Goal: Task Accomplishment & Management: Use online tool/utility

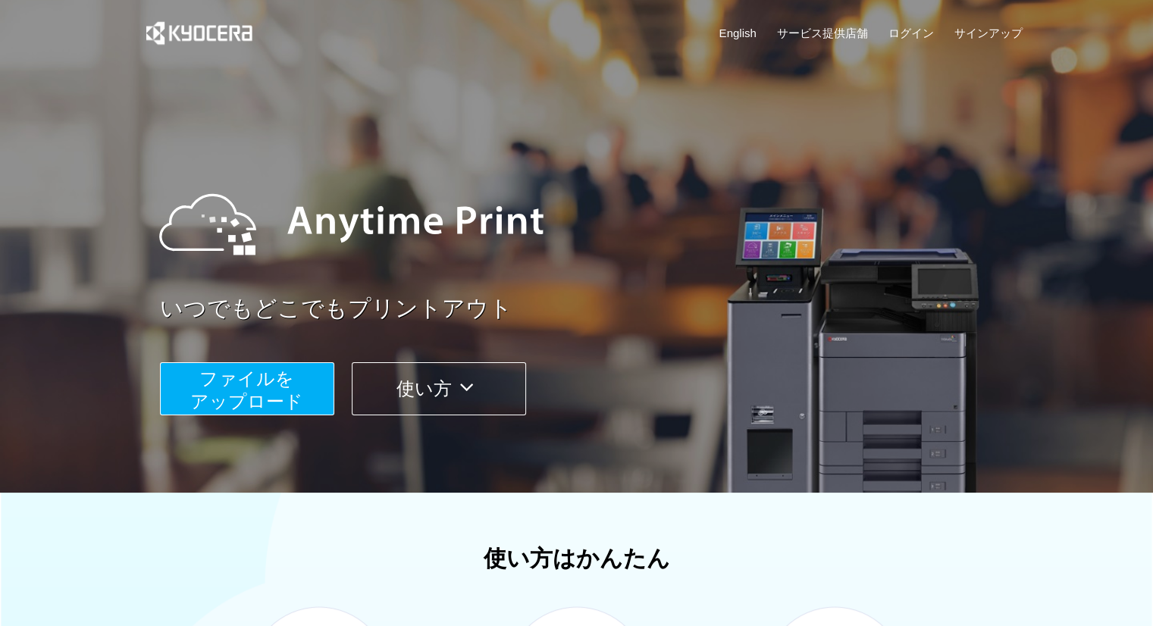
click at [253, 386] on span "ファイルを ​​アップロード" at bounding box center [246, 389] width 113 height 43
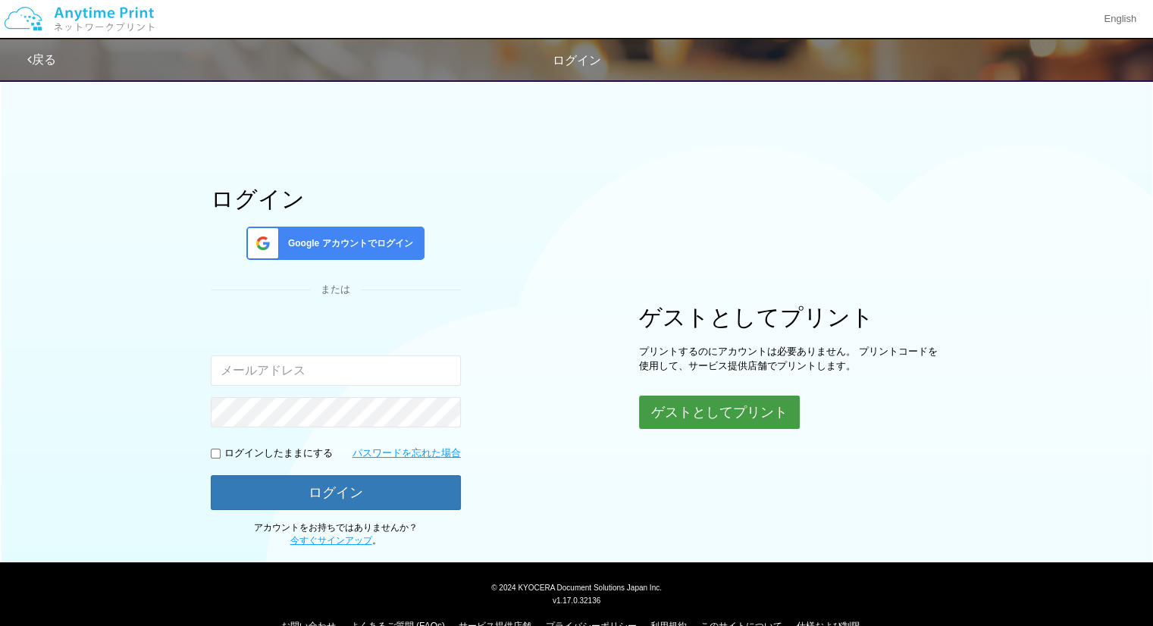
click at [670, 411] on button "ゲストとしてプリント" at bounding box center [719, 412] width 161 height 33
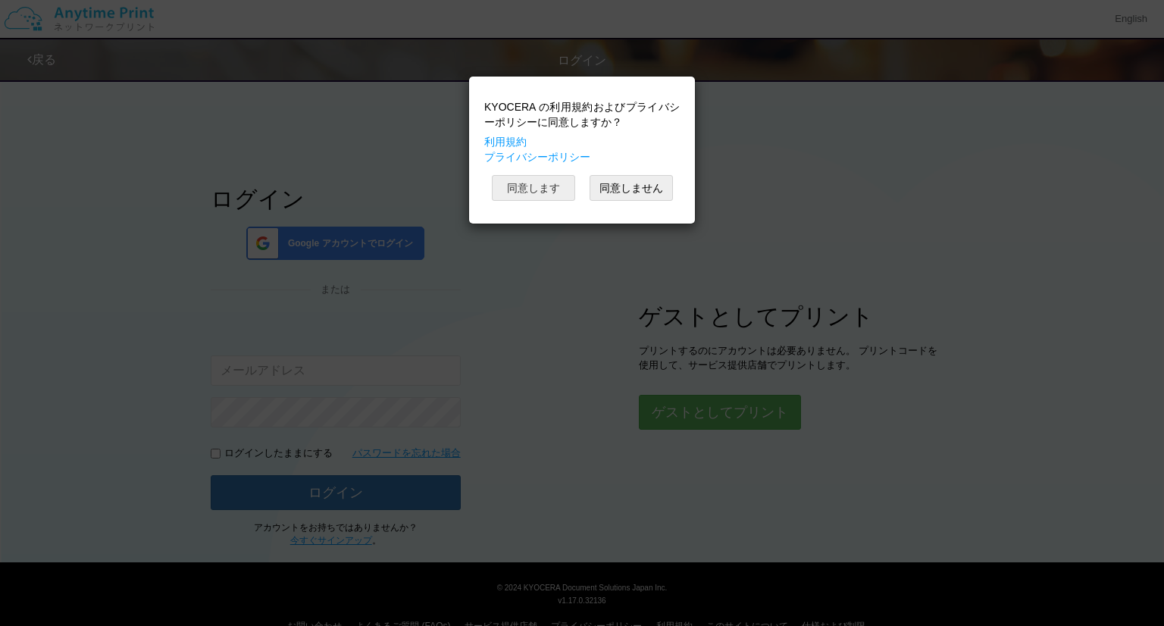
click at [533, 189] on button "同意します" at bounding box center [533, 188] width 83 height 26
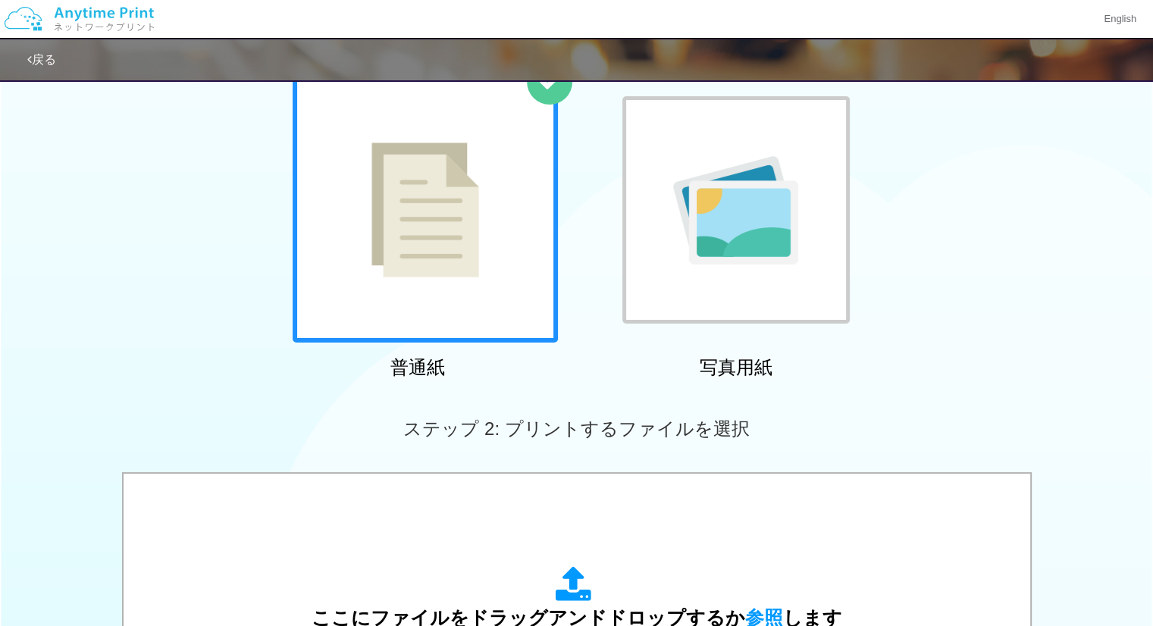
scroll to position [227, 0]
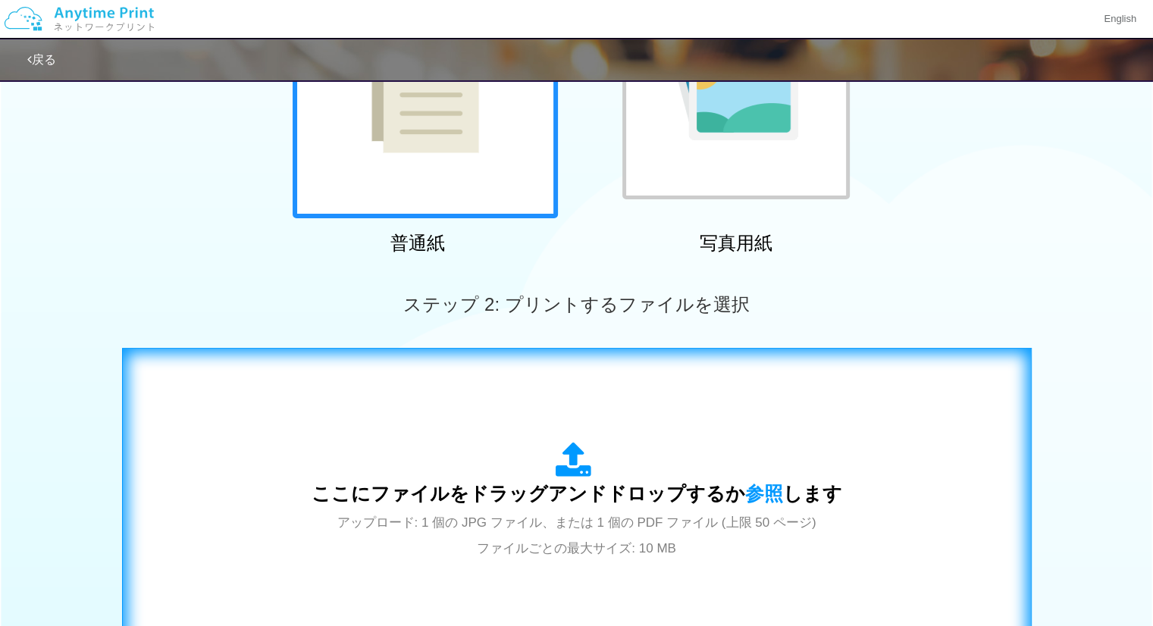
click at [691, 436] on div "ここにファイルをドラッグアンドドロップするか 参照 します アップロード: 1 個の JPG ファイル、または 1 個の PDF ファイル (上限 50 ペー…" at bounding box center [576, 501] width 877 height 274
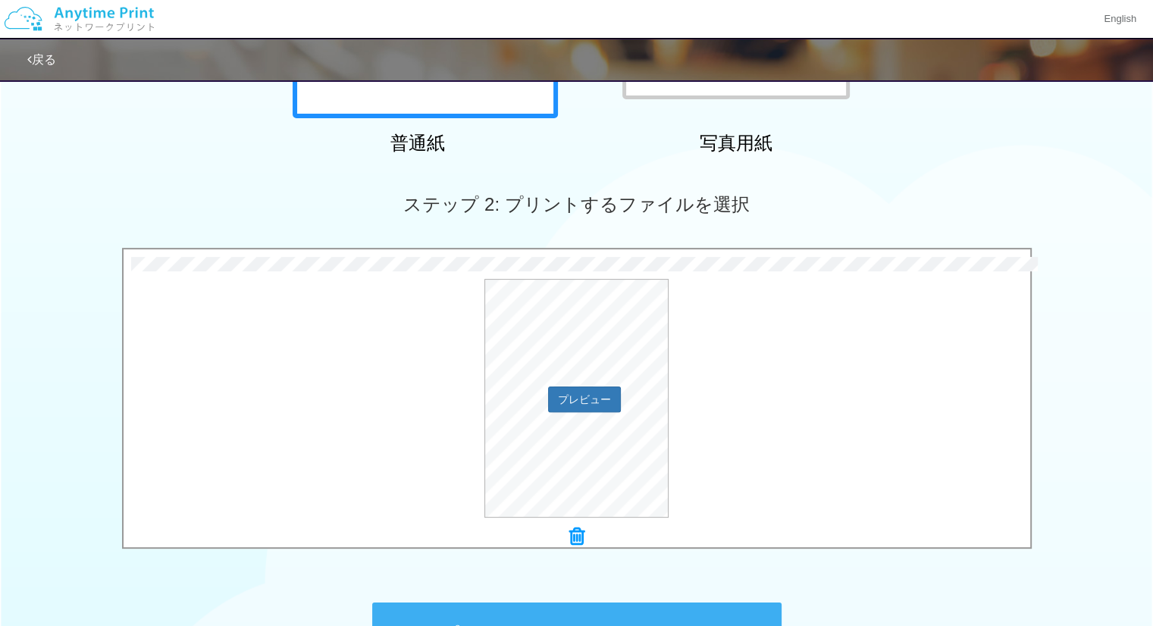
scroll to position [527, 0]
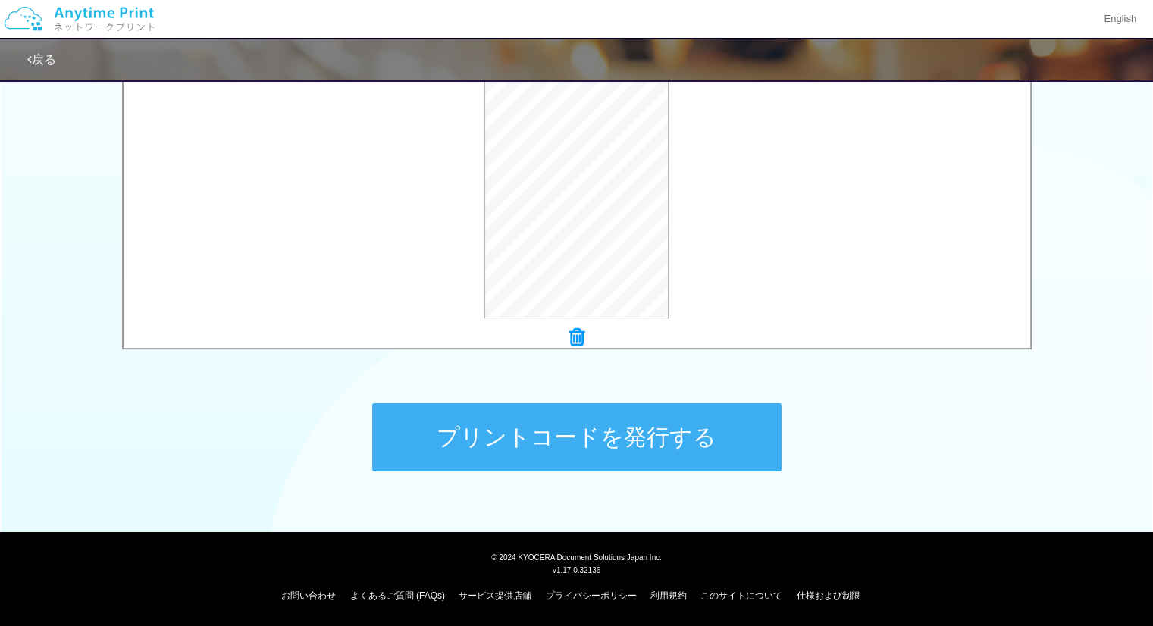
click at [461, 420] on button "プリントコードを発行する" at bounding box center [576, 437] width 409 height 68
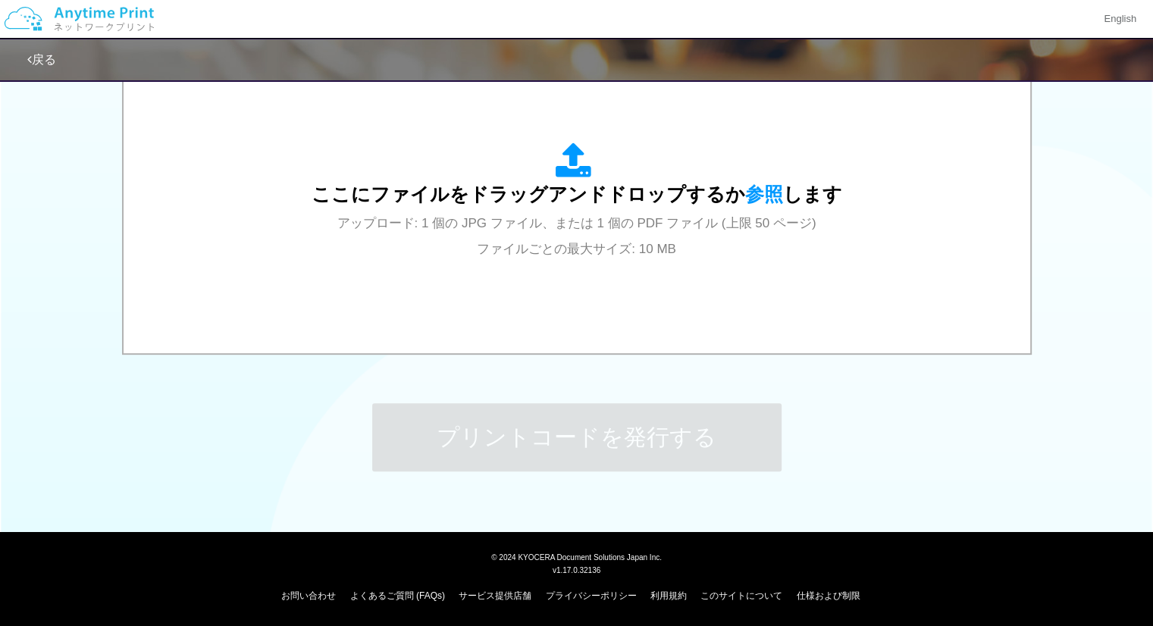
scroll to position [0, 0]
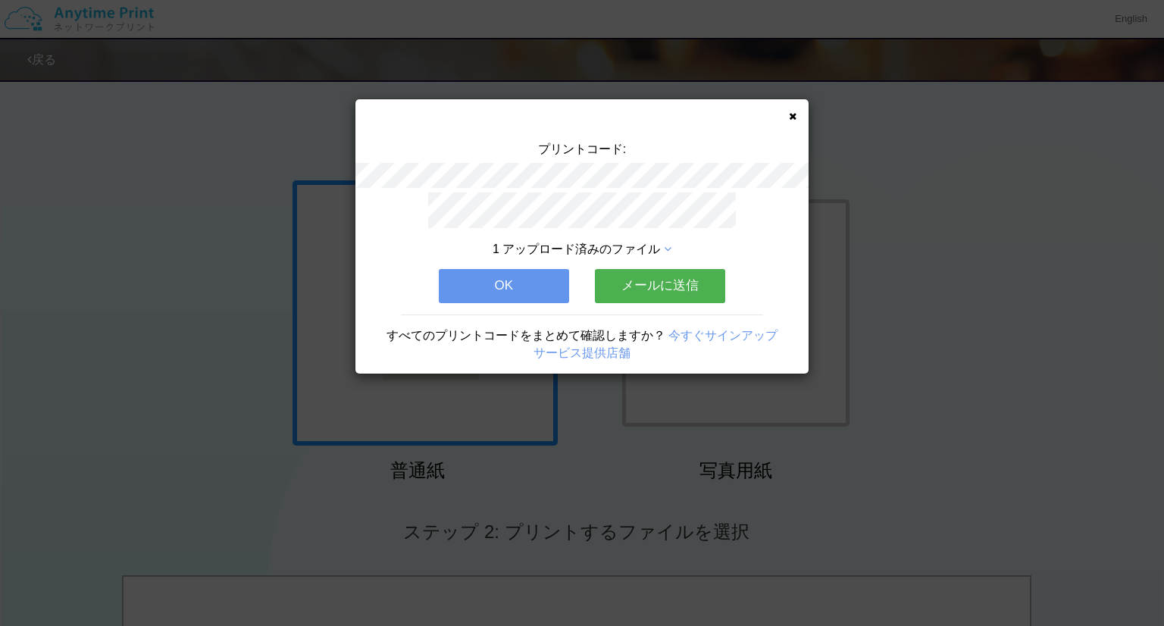
click at [791, 111] on icon at bounding box center [793, 116] width 8 height 10
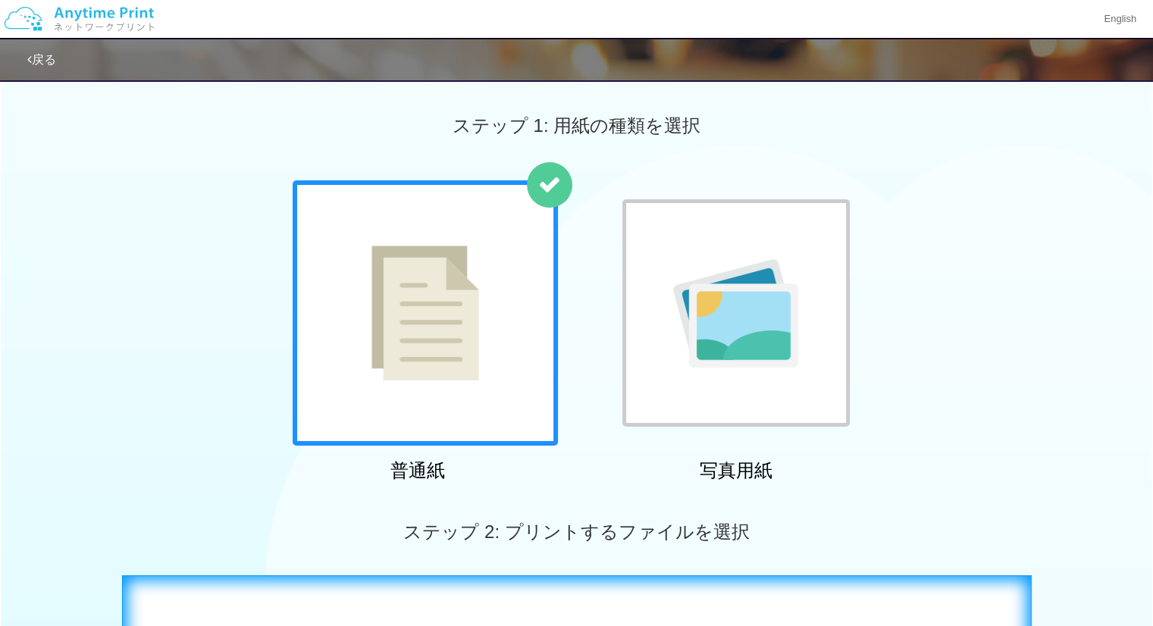
scroll to position [152, 0]
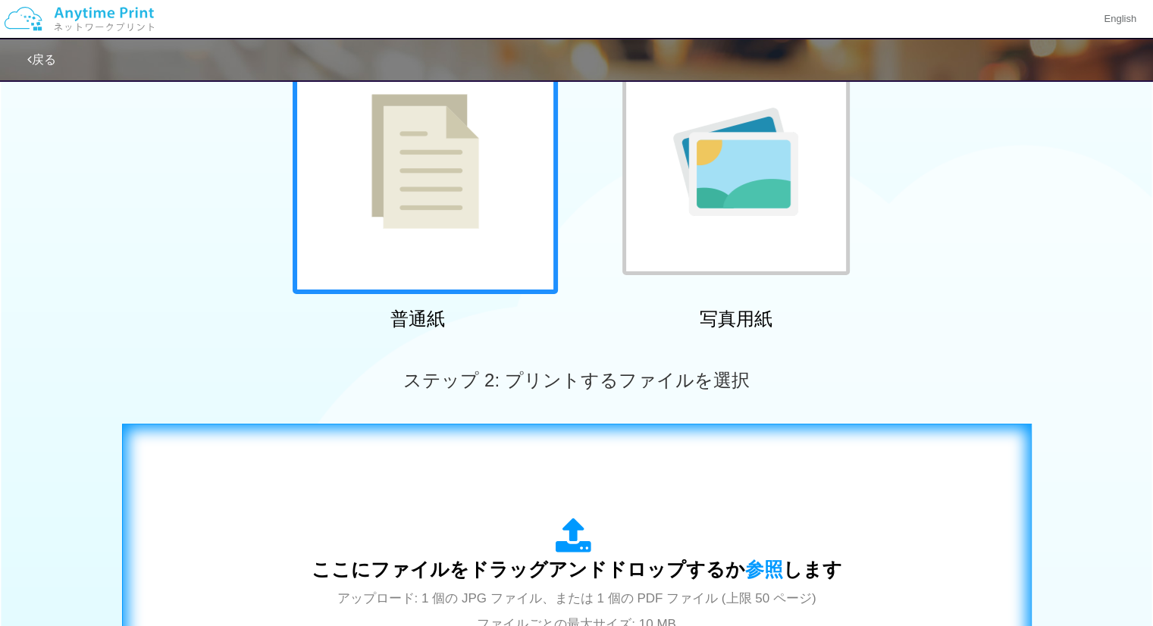
click at [463, 522] on div "ここにファイルをドラッグアンドドロップするか 参照 します アップロード: 1 個の JPG ファイル、または 1 個の PDF ファイル (上限 50 ペー…" at bounding box center [576, 577] width 530 height 118
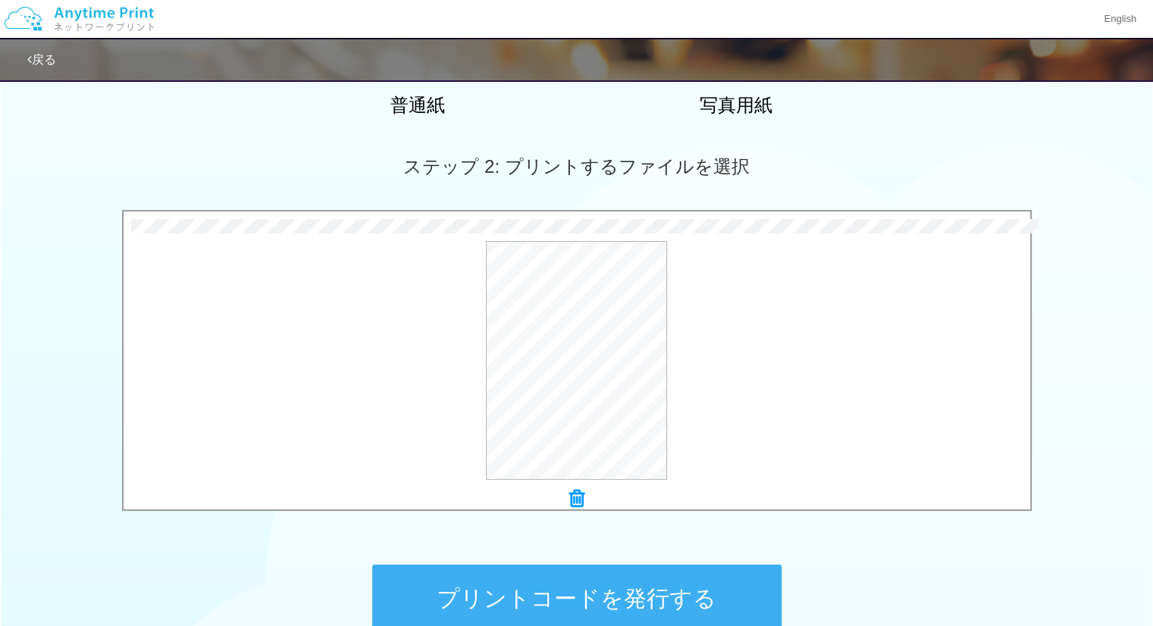
scroll to position [379, 0]
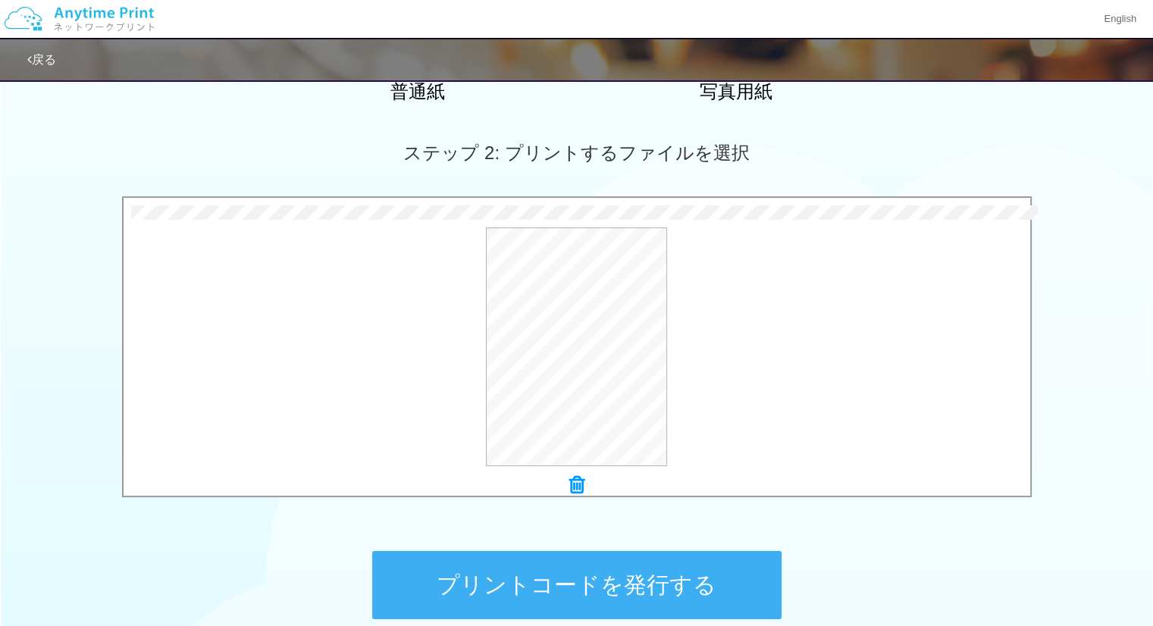
click at [484, 568] on button "プリントコードを発行する" at bounding box center [576, 585] width 409 height 68
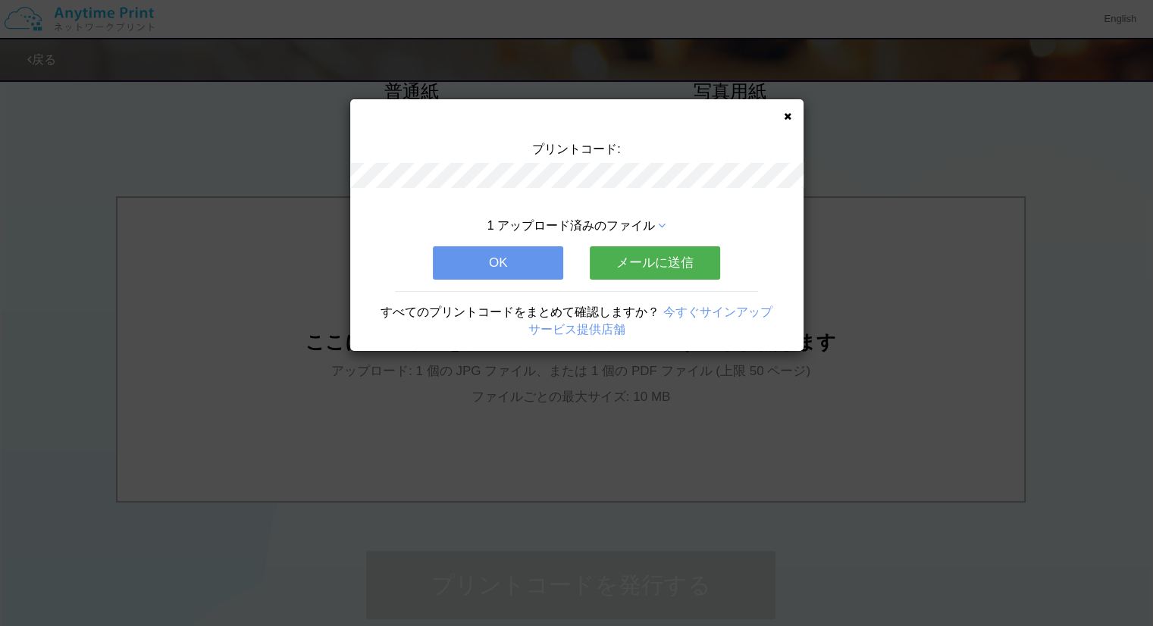
scroll to position [0, 0]
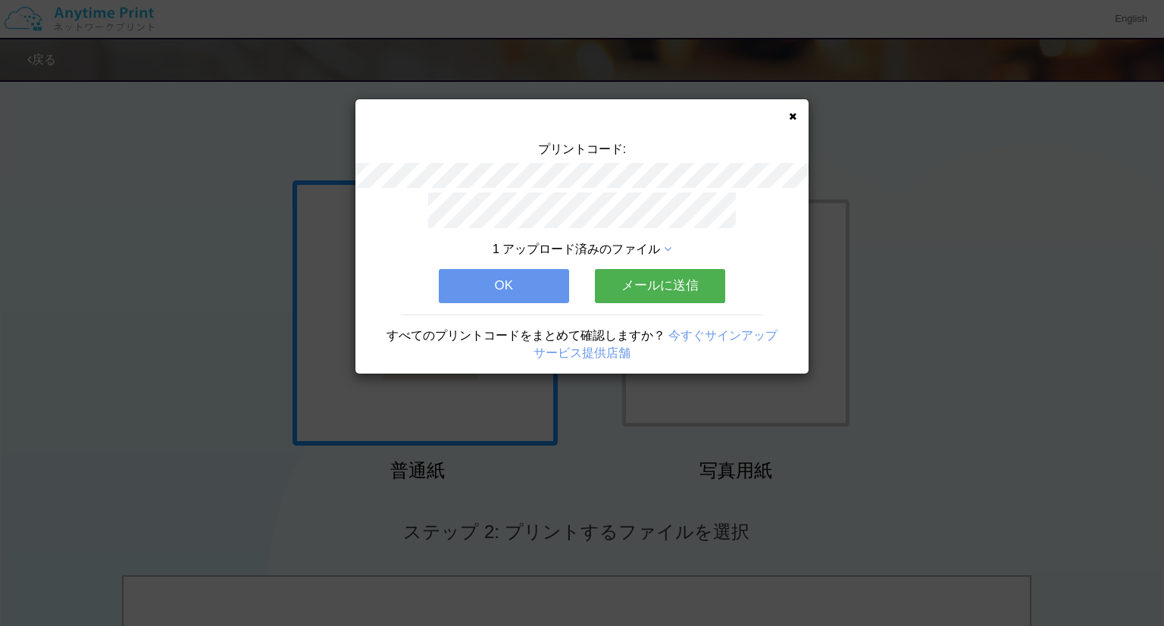
click at [790, 116] on icon at bounding box center [793, 116] width 8 height 10
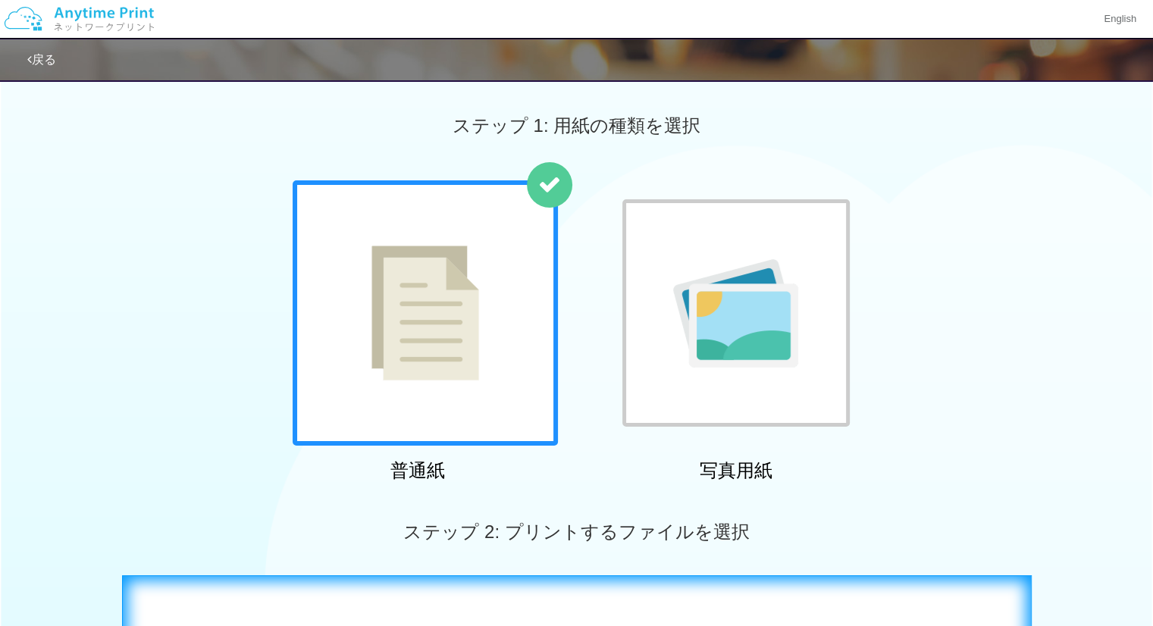
scroll to position [227, 0]
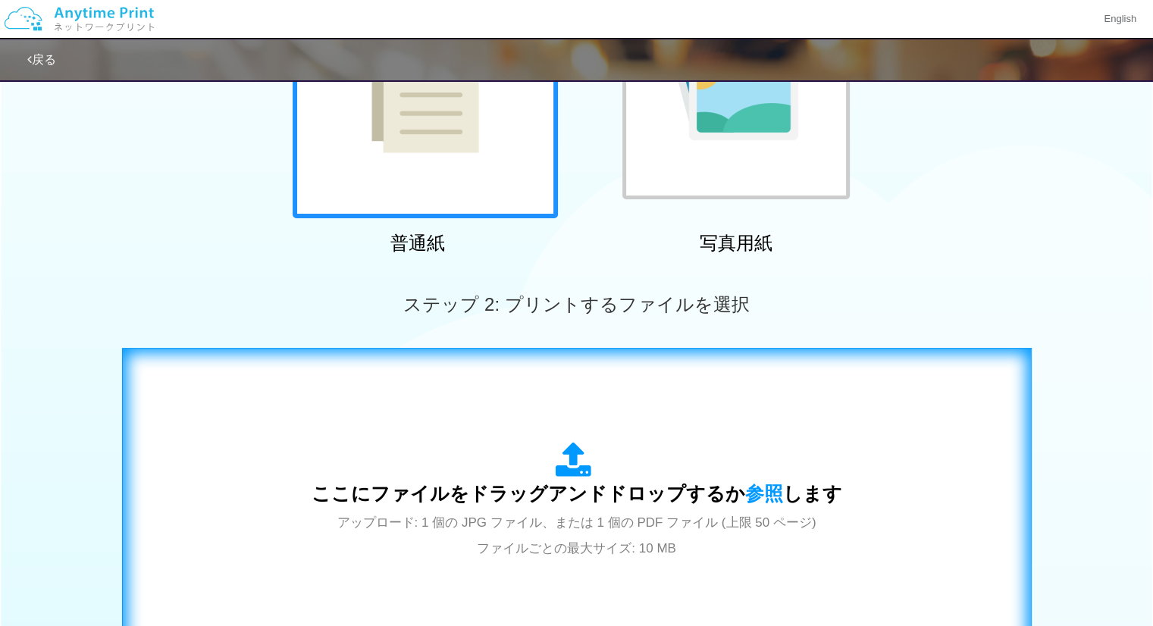
click at [578, 452] on icon at bounding box center [576, 461] width 42 height 38
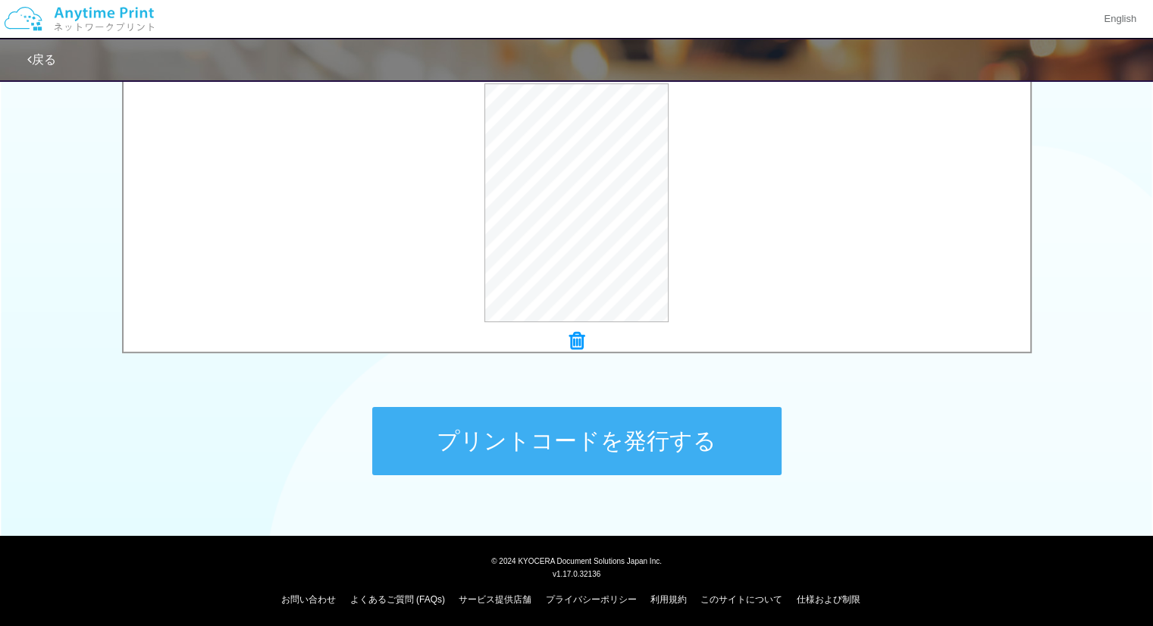
scroll to position [527, 0]
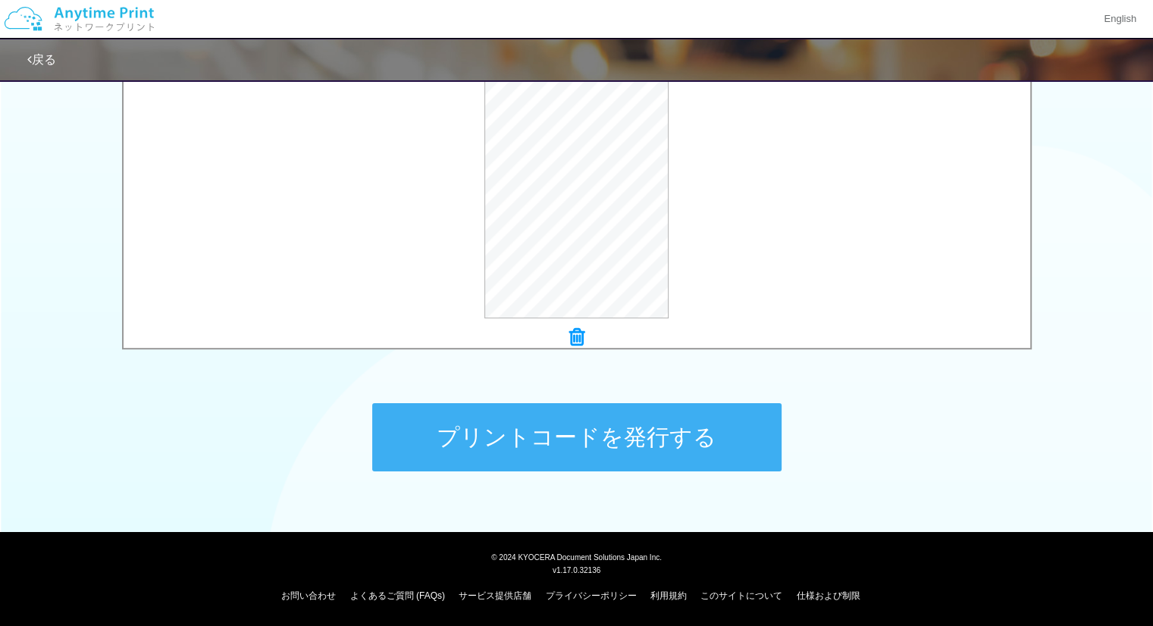
click at [654, 461] on button "プリントコードを発行する" at bounding box center [576, 437] width 409 height 68
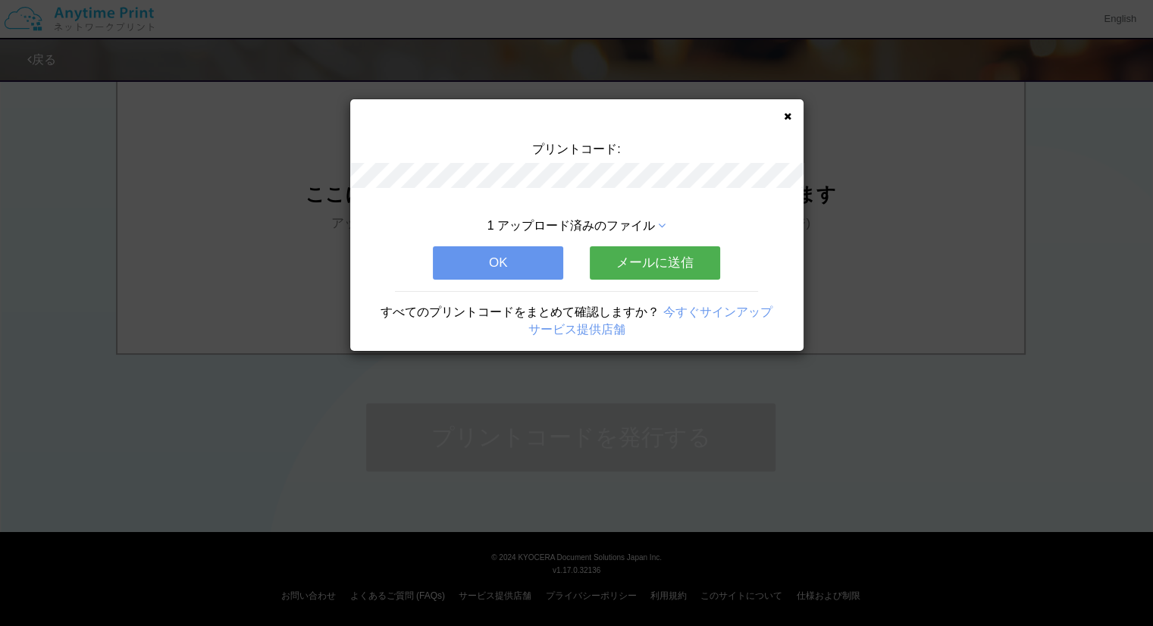
scroll to position [0, 0]
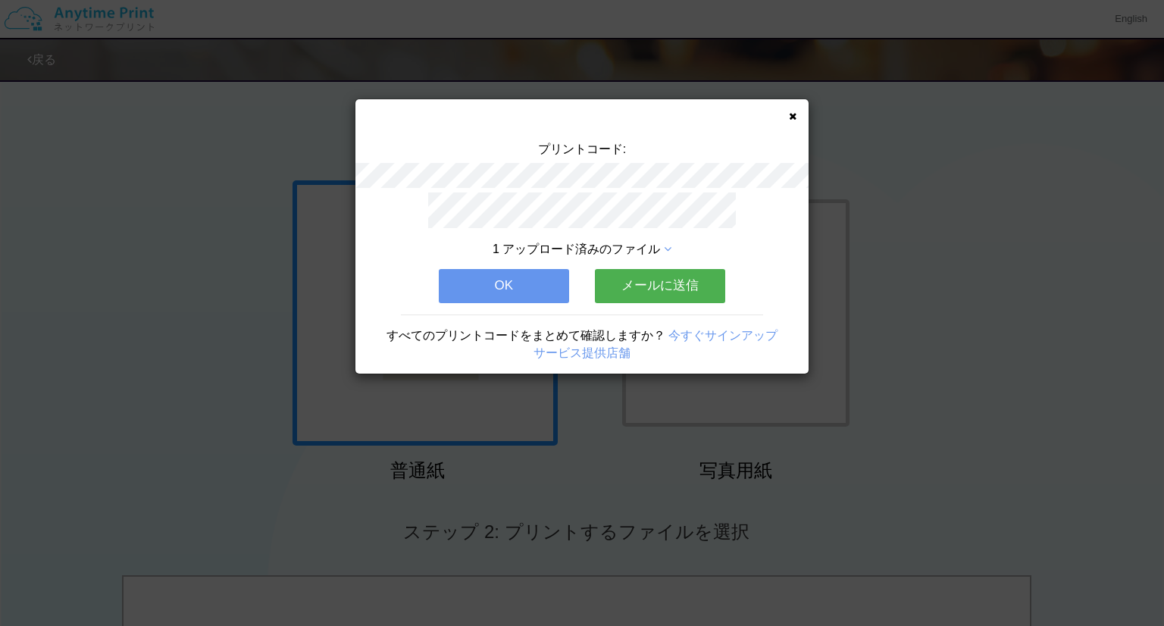
click at [797, 120] on div "プリントコード: 1 アップロード済みのファイル OK メールに送信 すべてのプリントコードをまとめて確認しますか？ 今すぐサインアップ サービス提供店舗" at bounding box center [581, 236] width 453 height 274
click at [793, 116] on icon at bounding box center [793, 116] width 8 height 10
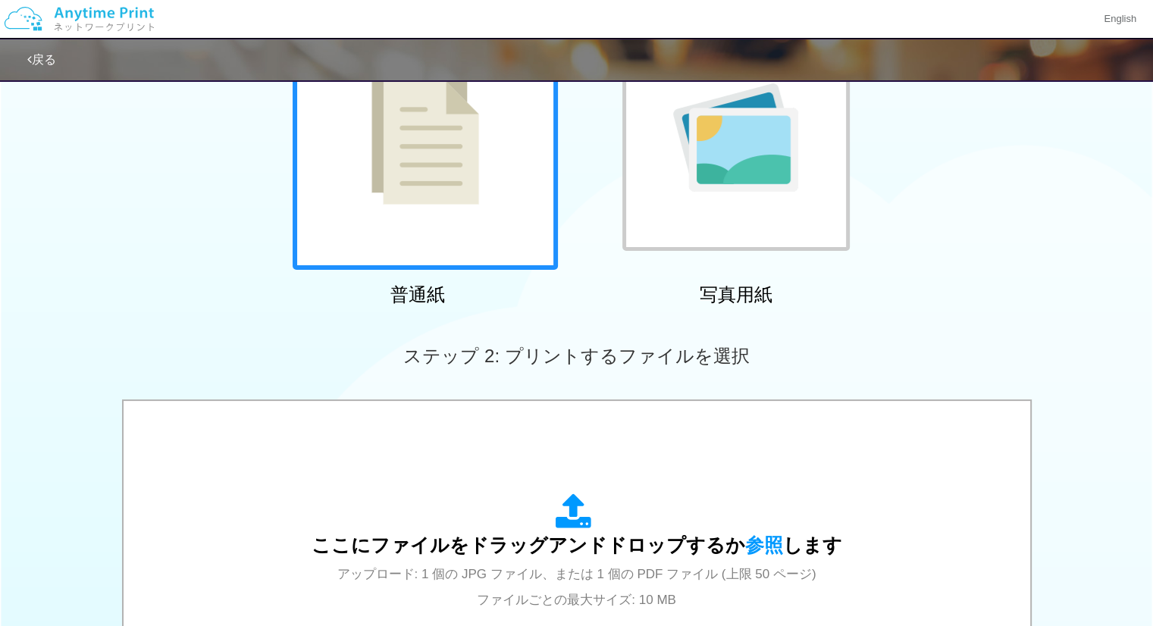
scroll to position [303, 0]
